Goal: Information Seeking & Learning: Learn about a topic

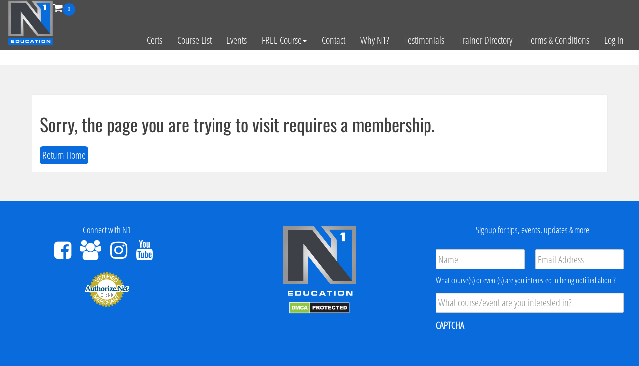
scroll to position [52, 0]
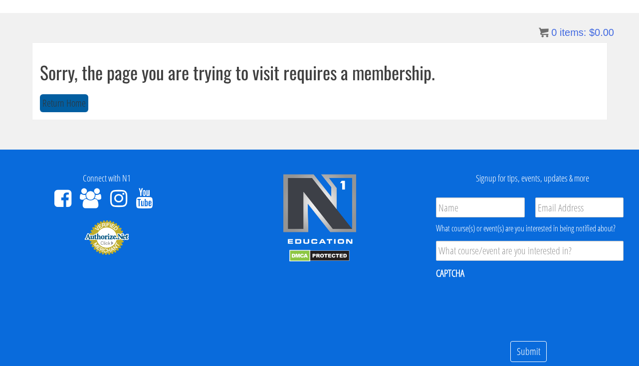
click at [49, 102] on button "Return Home" at bounding box center [64, 103] width 48 height 18
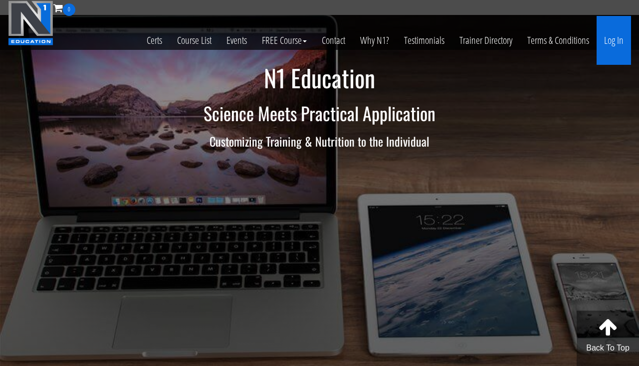
click at [612, 47] on link "Log In" at bounding box center [613, 40] width 34 height 49
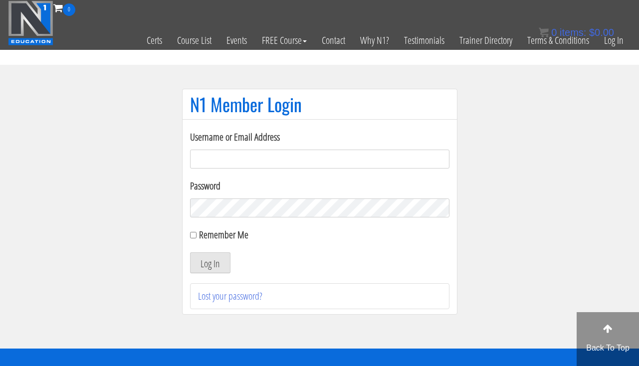
type input "clward66@aim.com"
click at [207, 257] on button "Log In" at bounding box center [210, 262] width 40 height 21
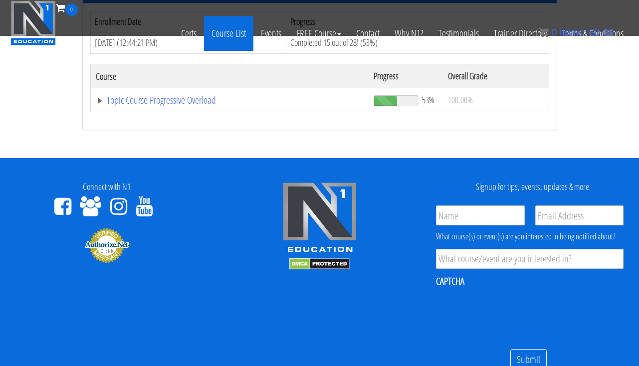
scroll to position [1253, 0]
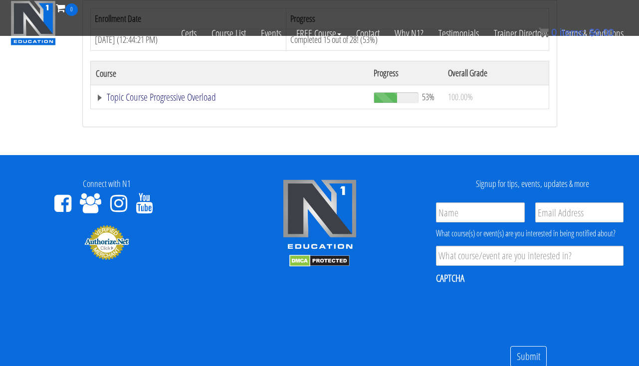
click at [200, 95] on link "Topic Course Progressive Overload" at bounding box center [230, 97] width 268 height 10
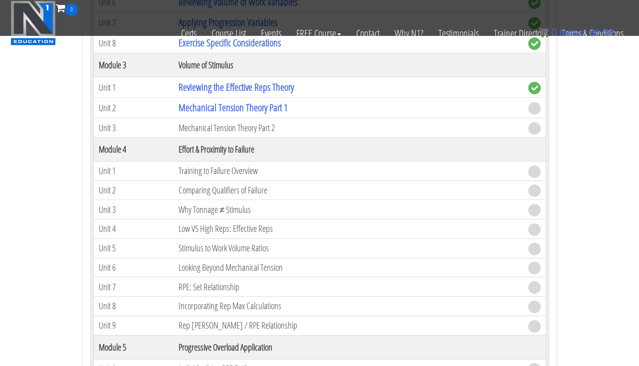
scroll to position [1644, 0]
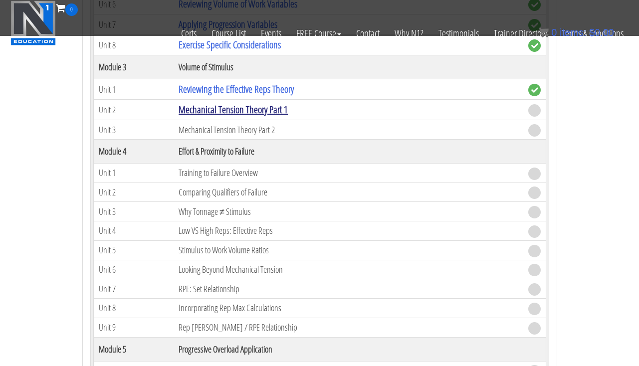
click at [224, 103] on link "Mechanical Tension Theory Part 1" at bounding box center [232, 109] width 109 height 13
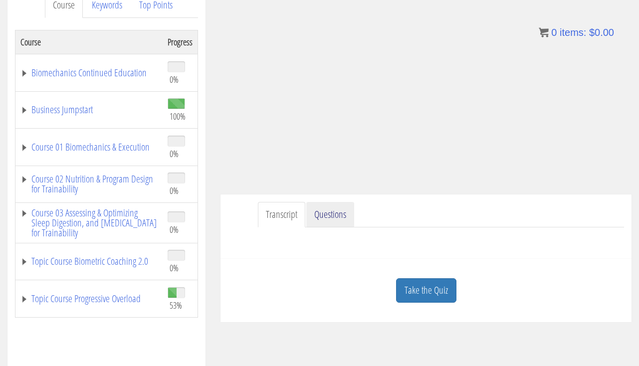
scroll to position [146, 0]
click at [120, 300] on link "Topic Course Progressive Overload" at bounding box center [88, 299] width 137 height 10
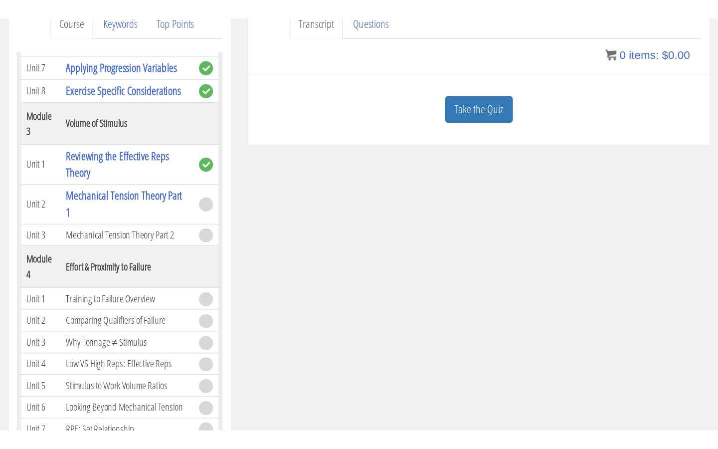
scroll to position [612, 0]
